Goal: Check status: Check status

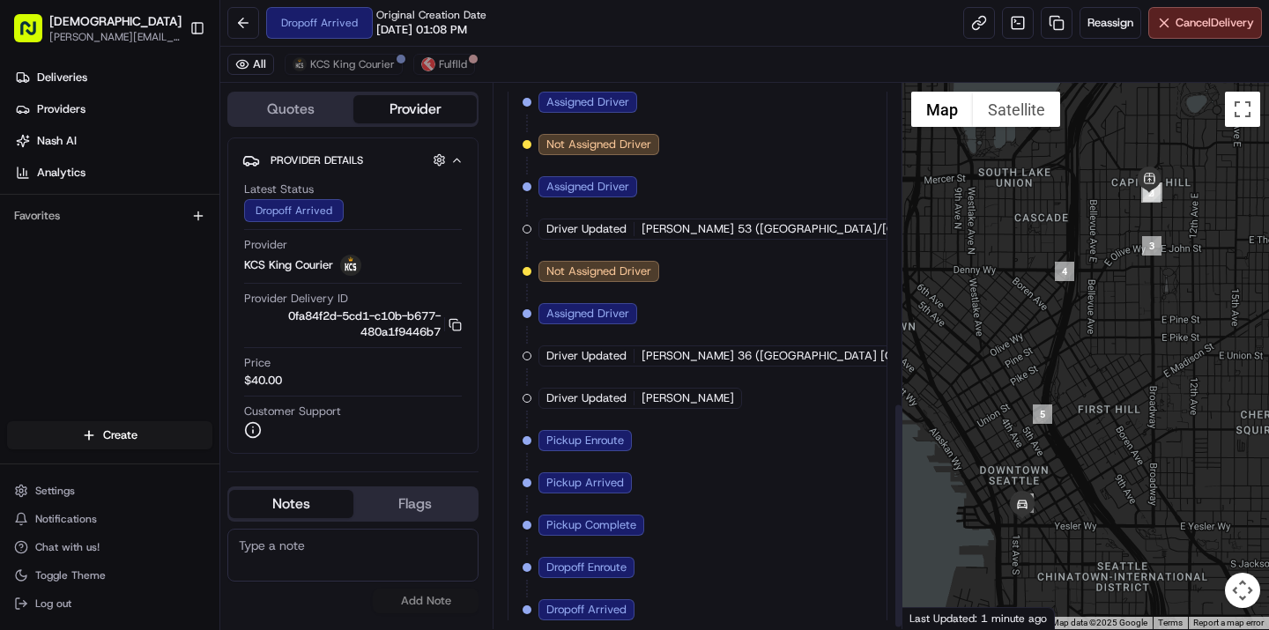
scroll to position [772, 0]
